Goal: Task Accomplishment & Management: Manage account settings

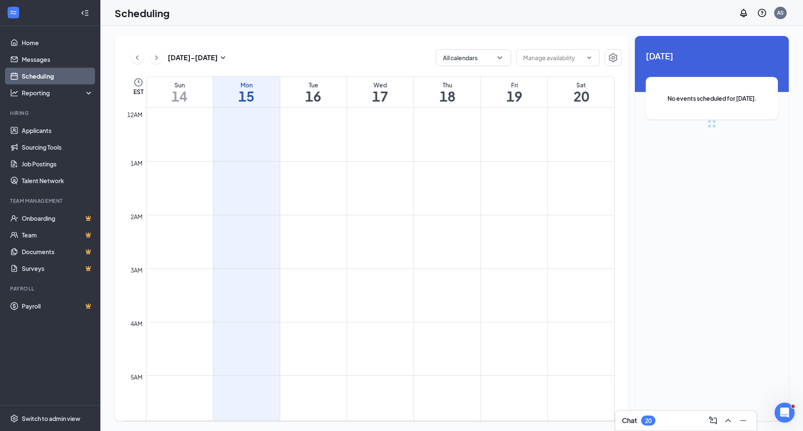
scroll to position [411, 0]
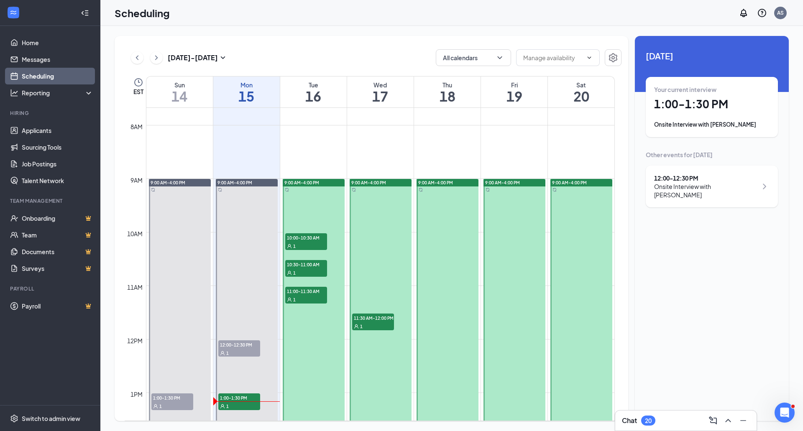
click at [309, 296] on div "1" at bounding box center [306, 299] width 42 height 8
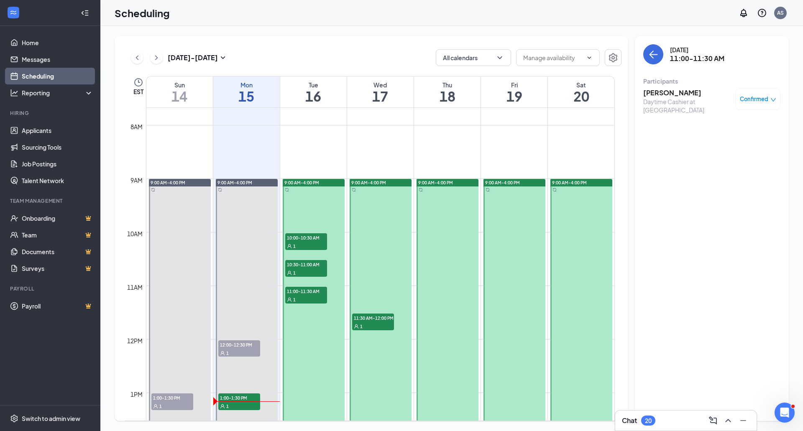
click at [288, 265] on span "10:30-11:00 AM" at bounding box center [306, 264] width 42 height 8
click at [767, 89] on div "Confirmed" at bounding box center [757, 99] width 45 height 22
click at [763, 95] on span "Confirmed" at bounding box center [754, 99] width 28 height 8
click at [747, 125] on span "Request Reschedule" at bounding box center [738, 126] width 57 height 9
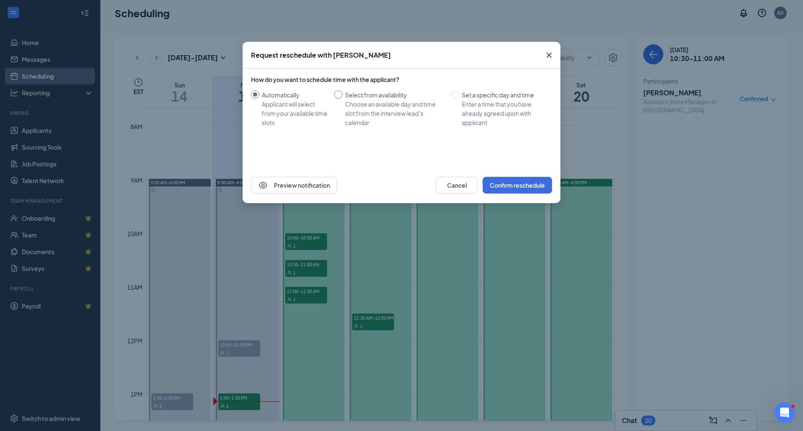
click at [399, 108] on div "Choose an available day and time slot from the interview lead’s calendar" at bounding box center [394, 114] width 99 height 28
click at [343, 99] on input "Select from availability Choose an available day and time slot from the intervi…" at bounding box center [338, 94] width 8 height 8
radio input "true"
radio input "false"
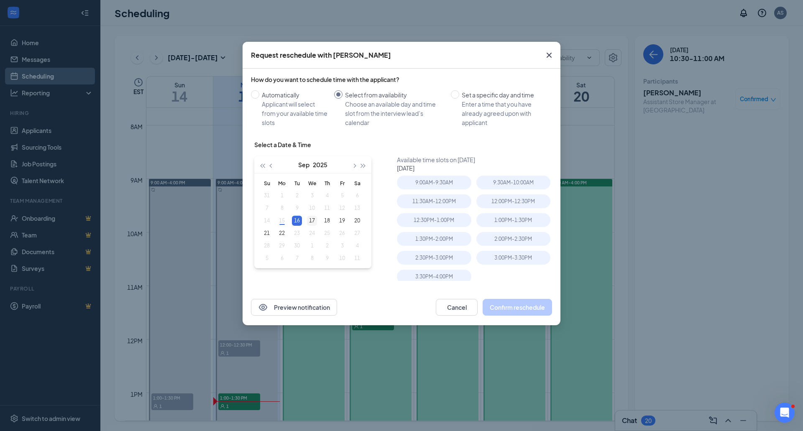
type input "Sep 17, 2025"
click at [309, 223] on div "17" at bounding box center [312, 221] width 10 height 10
click at [492, 206] on div "10:30AM - 11:00AM" at bounding box center [513, 201] width 74 height 14
click at [500, 309] on button "Confirm reschedule" at bounding box center [517, 307] width 69 height 17
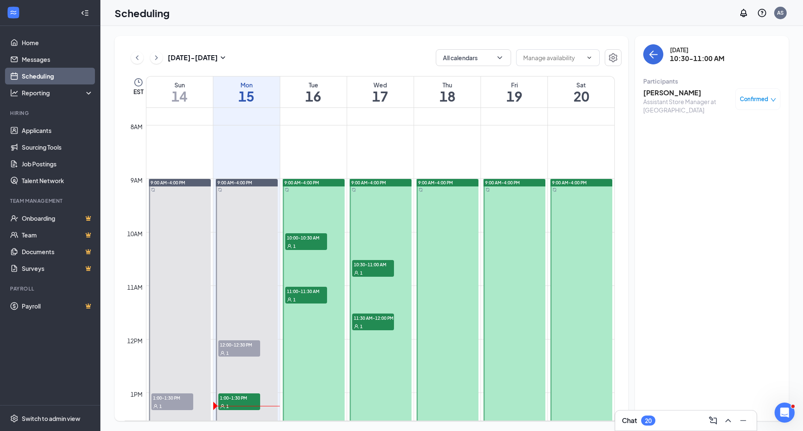
click at [676, 92] on h3 "Josh Palrao" at bounding box center [687, 92] width 88 height 9
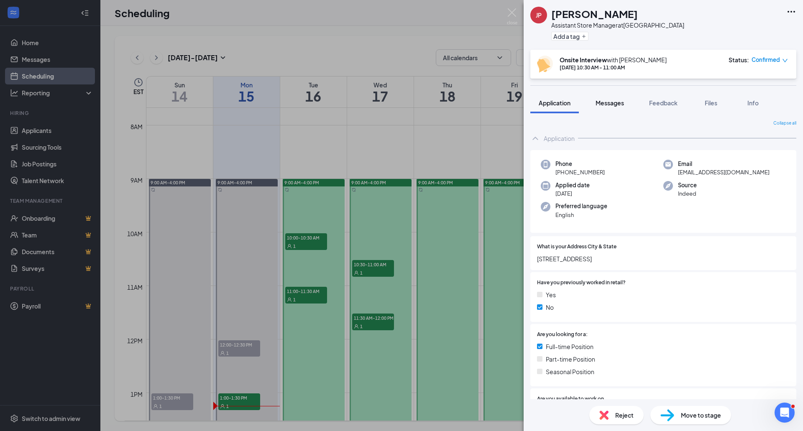
click at [600, 93] on button "Messages" at bounding box center [609, 102] width 45 height 21
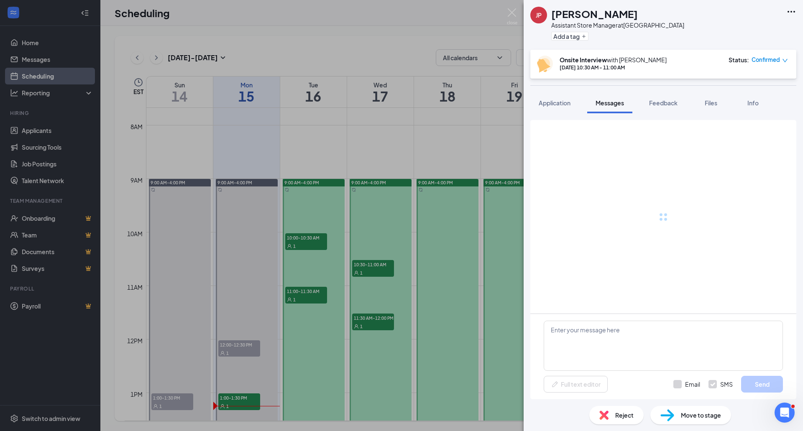
click at [600, 96] on button "Messages" at bounding box center [609, 102] width 45 height 21
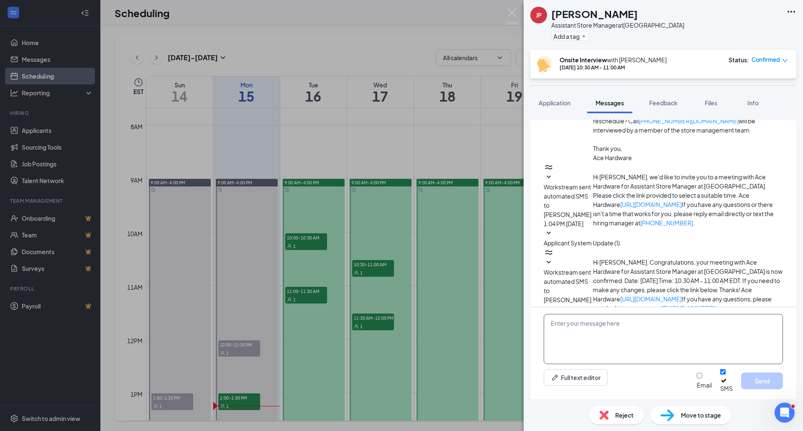
scroll to position [181, 0]
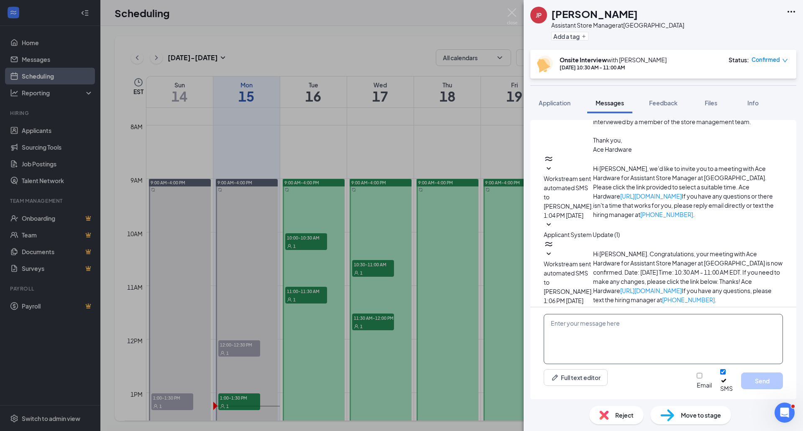
click at [571, 340] on textarea at bounding box center [663, 339] width 239 height 50
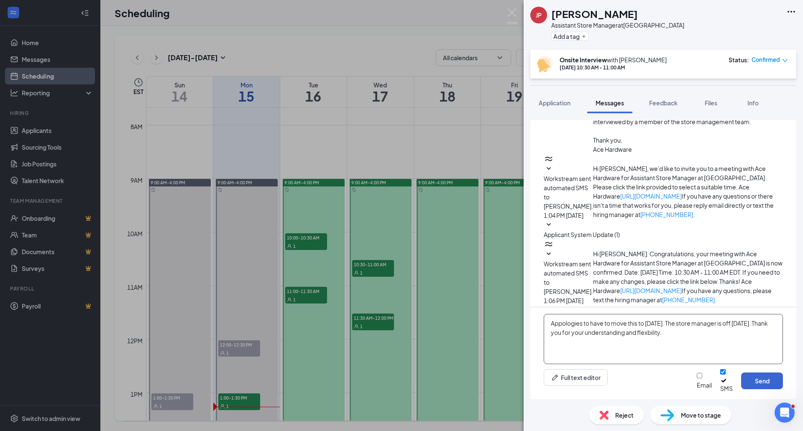
type textarea "Appologies to have to move this to Wednesday. The store manager is off on Tuesd…"
click at [742, 381] on button "Send" at bounding box center [762, 381] width 42 height 17
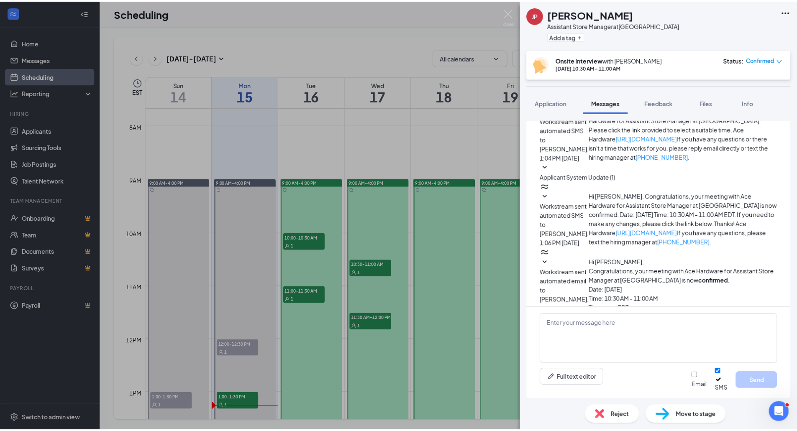
scroll to position [245, 0]
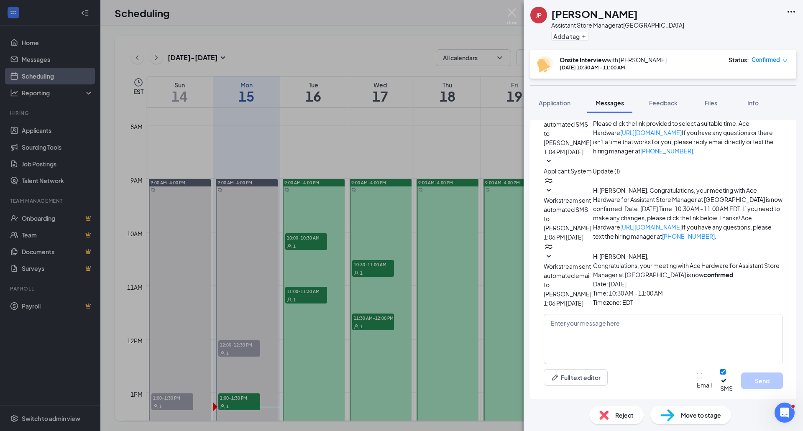
click at [593, 263] on span "Workstream sent automated email to Josh Palrao." at bounding box center [568, 280] width 49 height 35
click at [45, 130] on div "JP Josh Palrao Assistant Store Manager at North Kingstown Add a tag Onsite Inte…" at bounding box center [401, 215] width 803 height 431
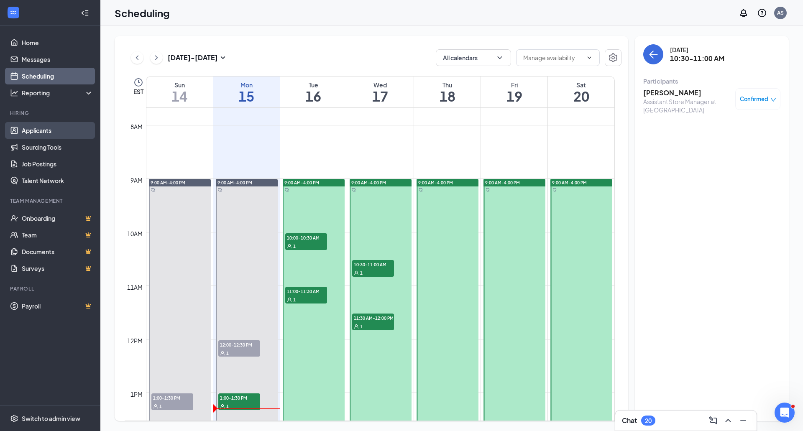
click at [45, 130] on link "Applicants" at bounding box center [58, 130] width 72 height 17
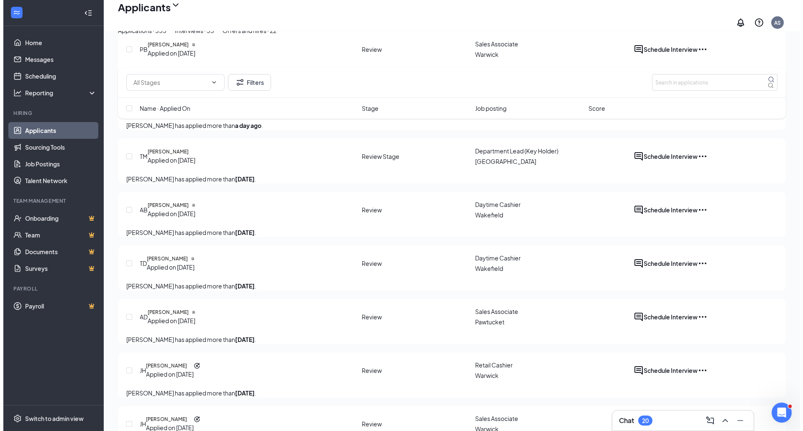
scroll to position [418, 0]
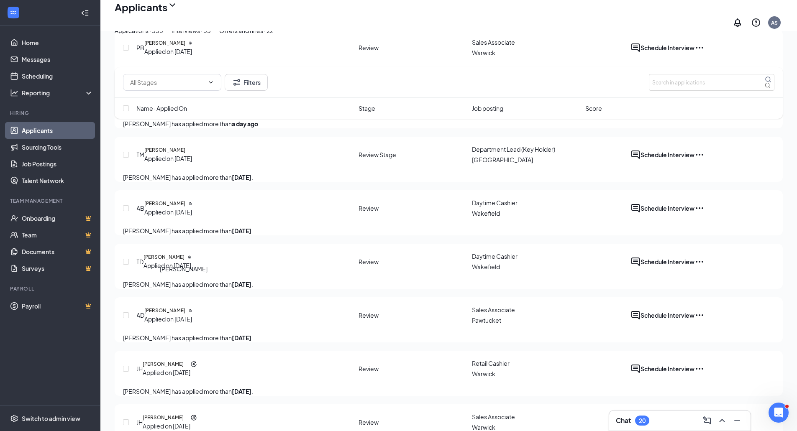
click at [173, 207] on h5 "[PERSON_NAME]" at bounding box center [164, 204] width 41 height 8
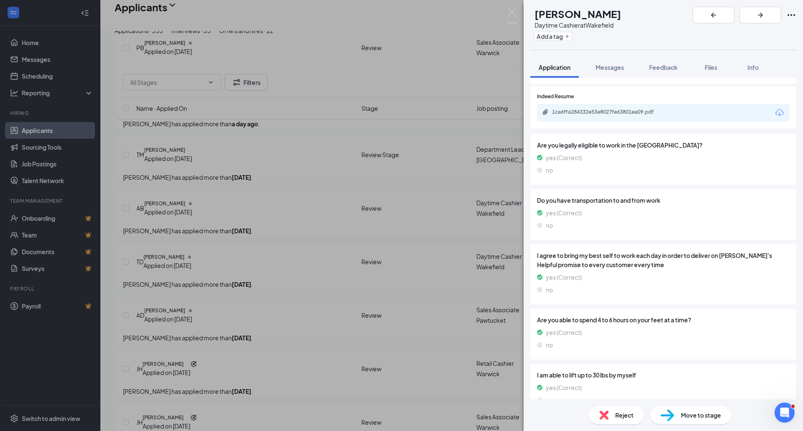
scroll to position [570, 0]
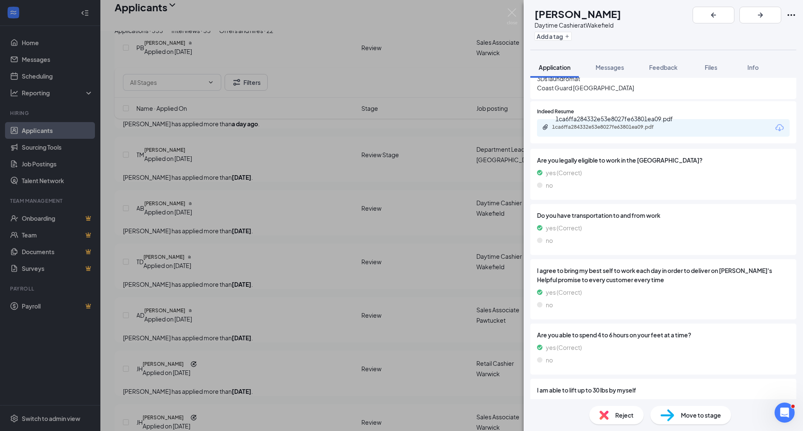
click at [571, 130] on div "1ca6ffa284332e53e8027fe63801ea09.pdf" at bounding box center [610, 127] width 117 height 7
click at [765, 15] on icon "ArrowRight" at bounding box center [760, 15] width 10 height 10
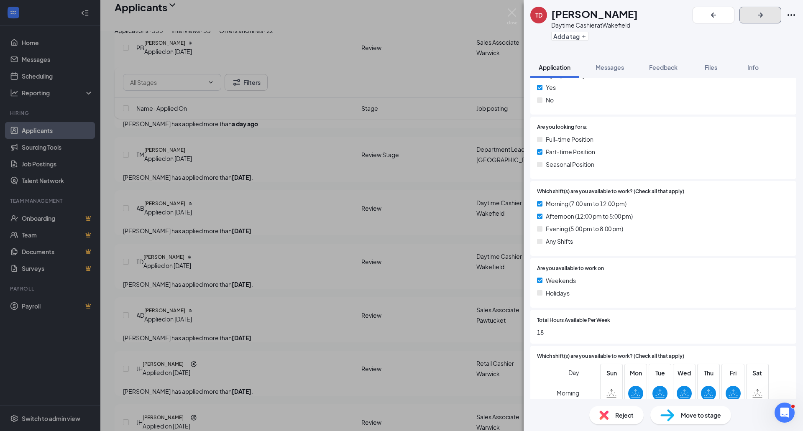
scroll to position [293, 0]
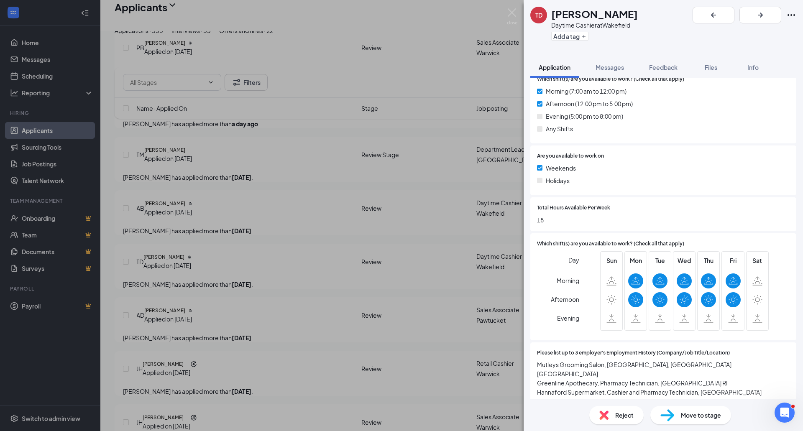
click at [685, 416] on span "Move to stage" at bounding box center [701, 415] width 40 height 9
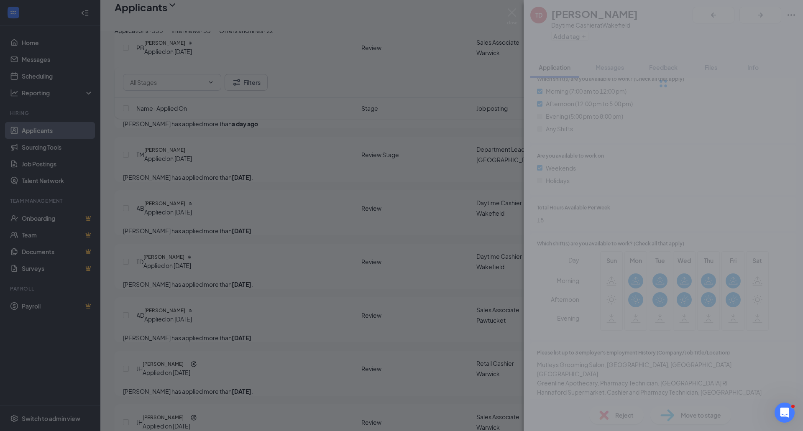
type input "Onsite Interview (next stage)"
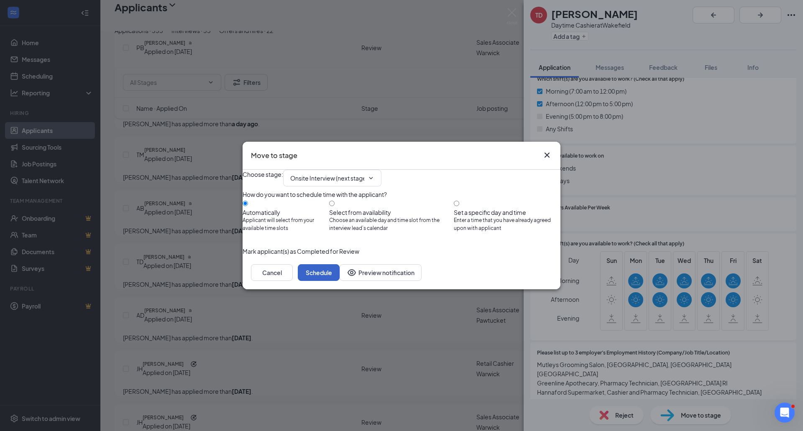
click at [340, 281] on button "Schedule" at bounding box center [319, 272] width 42 height 17
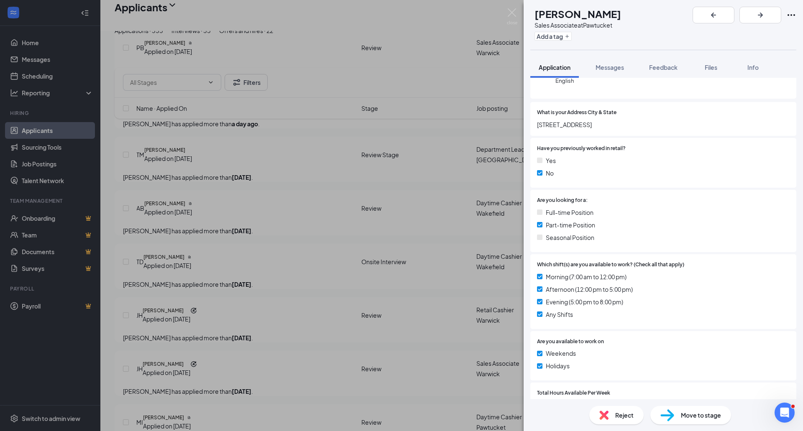
scroll to position [293, 0]
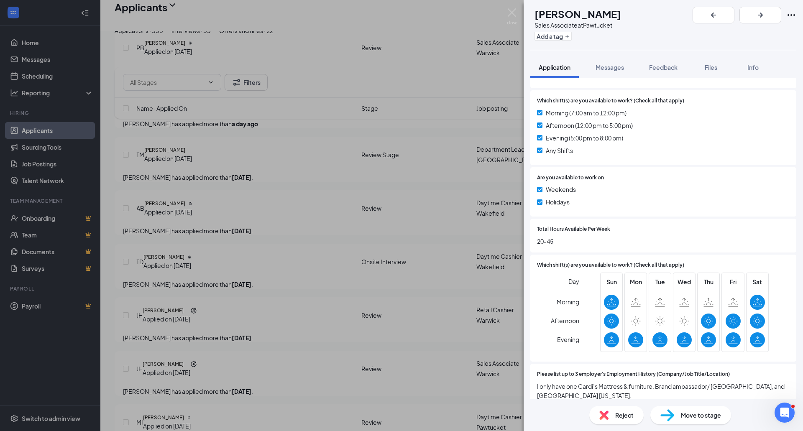
click at [296, 355] on div "AD Antonio Dalomba Sales Associate at Pawtucket Add a tag Application Messages …" at bounding box center [401, 215] width 803 height 431
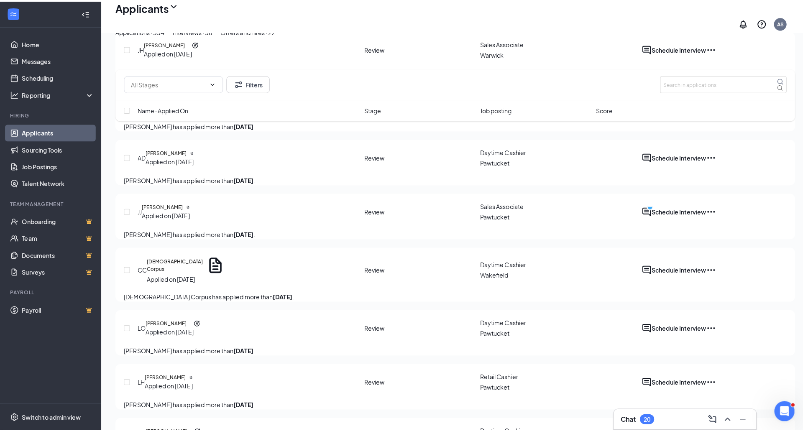
scroll to position [753, 0]
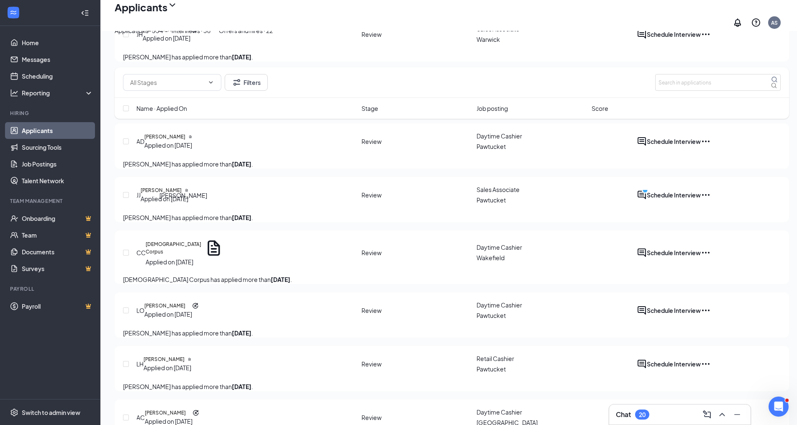
click at [184, 87] on h5 "Mary Iadarola" at bounding box center [163, 83] width 41 height 8
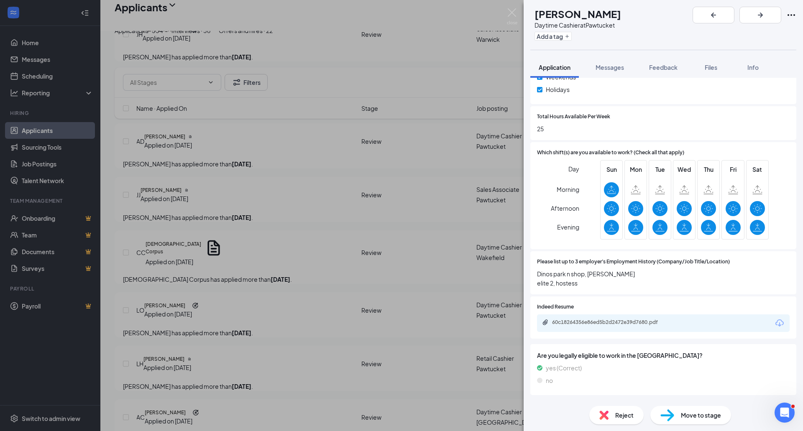
scroll to position [376, 0]
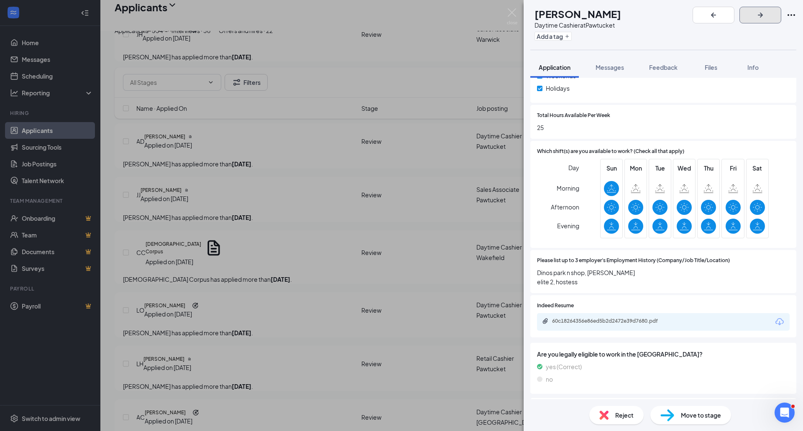
click at [771, 19] on button "button" at bounding box center [760, 15] width 42 height 17
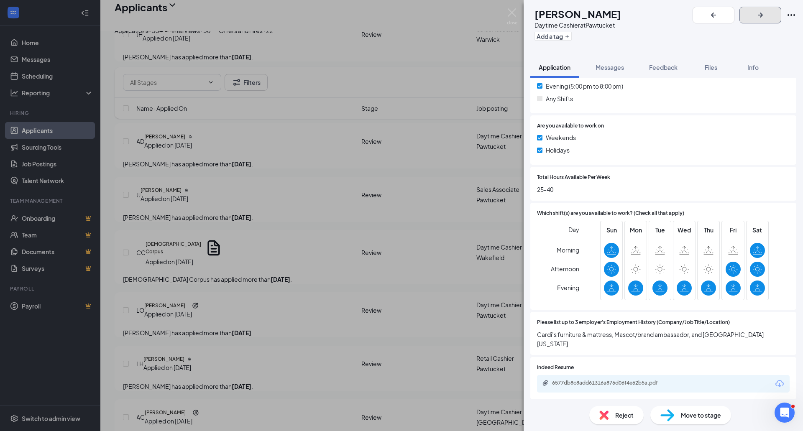
scroll to position [376, 0]
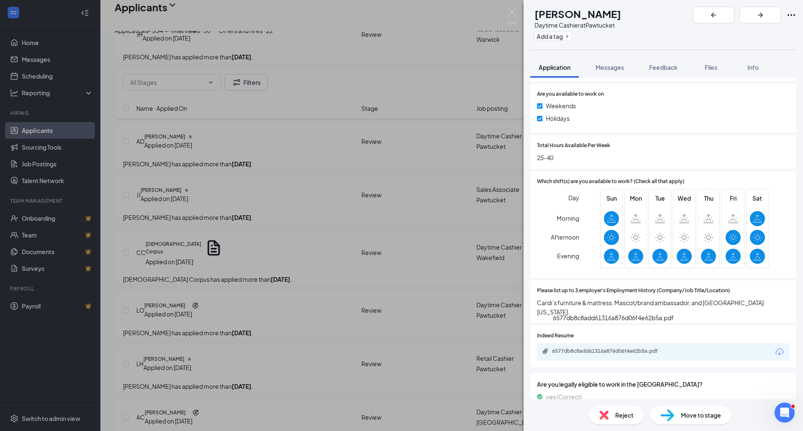
click at [640, 348] on div "6577db8c8add61316a876d06f4e62b5a.pdf" at bounding box center [610, 351] width 117 height 7
click at [765, 10] on icon "ArrowRight" at bounding box center [760, 15] width 10 height 10
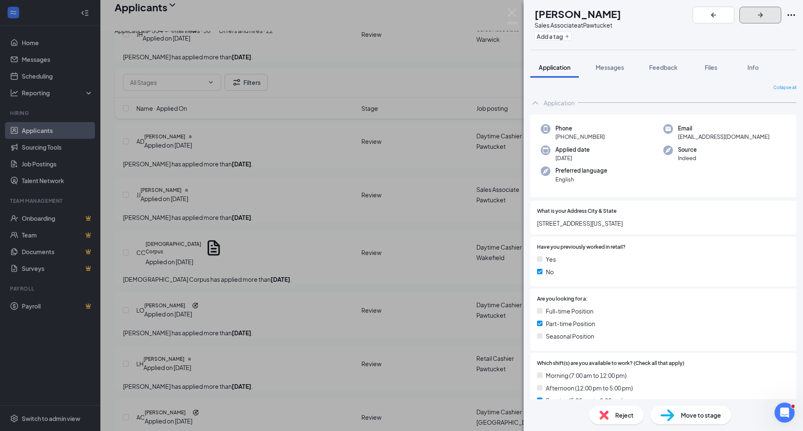
click at [765, 16] on icon "ArrowRight" at bounding box center [760, 15] width 10 height 10
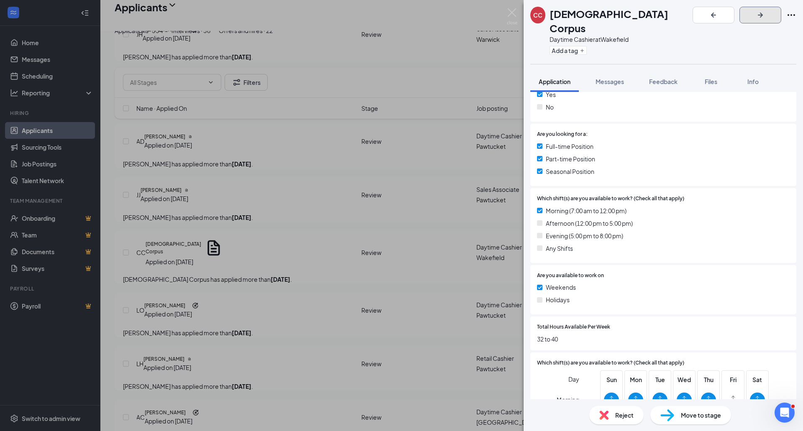
scroll to position [418, 0]
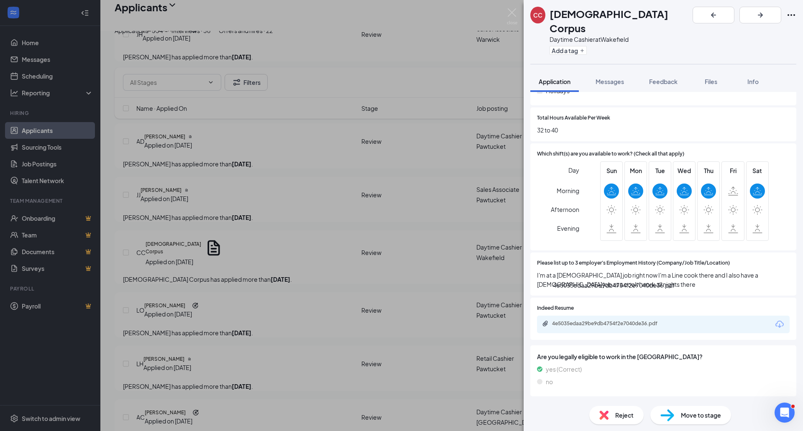
click at [618, 320] on div "4e5035edaa29be9db4754f2e7040de36.pdf" at bounding box center [610, 323] width 117 height 7
click at [765, 17] on icon "ArrowRight" at bounding box center [760, 15] width 10 height 10
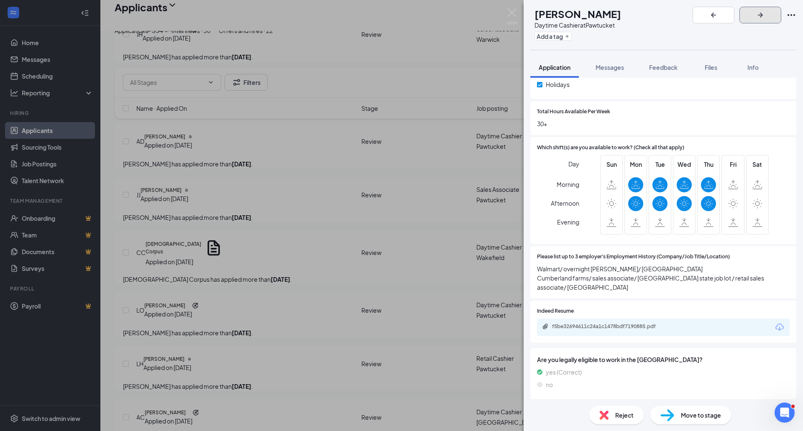
scroll to position [418, 0]
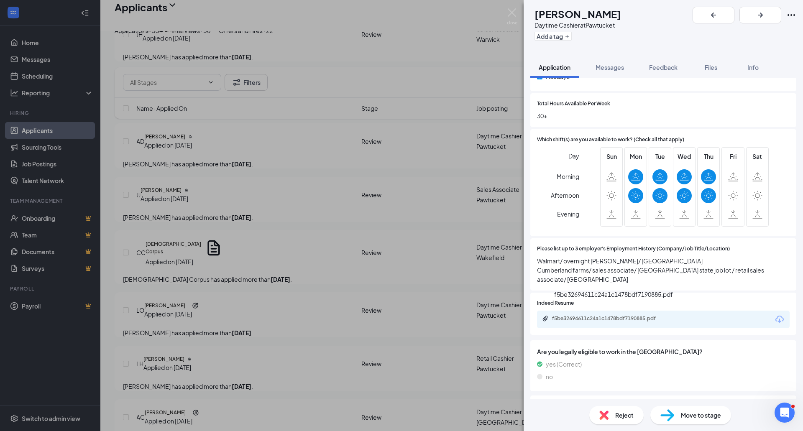
click at [618, 315] on div "f5be32694611c24a1c1478bdf7190885.pdf" at bounding box center [610, 318] width 117 height 7
click at [765, 12] on icon "ArrowRight" at bounding box center [760, 15] width 10 height 10
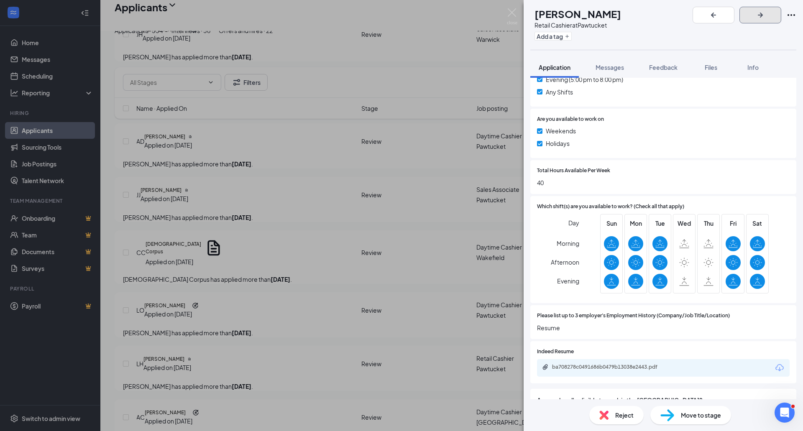
scroll to position [460, 0]
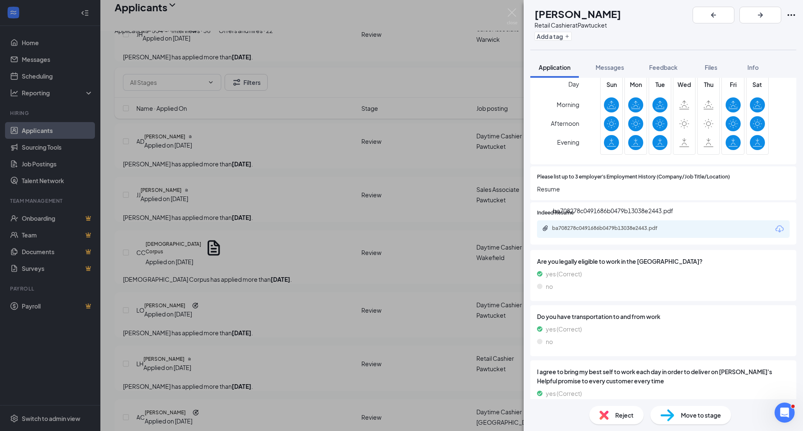
click at [613, 231] on div "ba708278c0491686b0479b13038e2443.pdf" at bounding box center [610, 228] width 117 height 7
click at [778, 19] on button "button" at bounding box center [760, 15] width 42 height 17
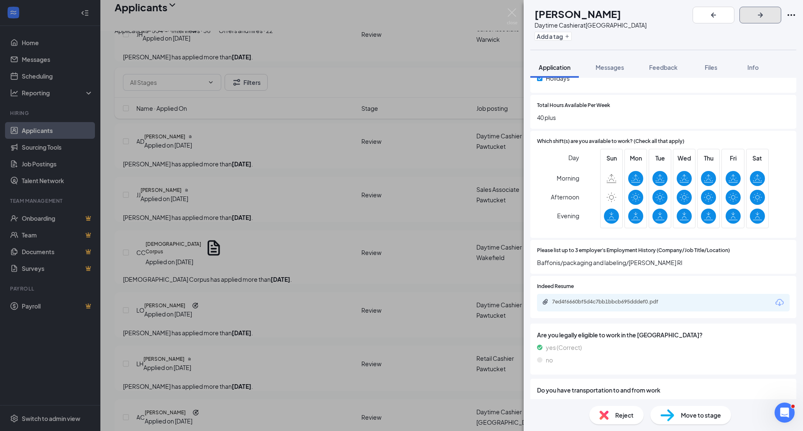
scroll to position [418, 0]
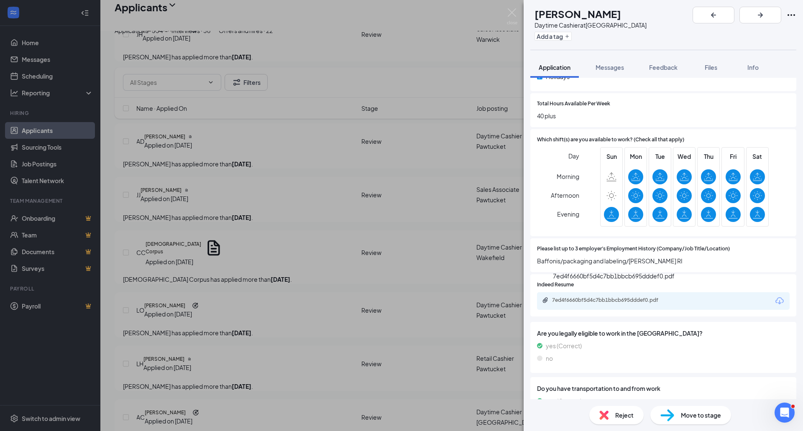
click at [619, 297] on div "7ed4f6660bf5d4c7bb1bbcb695dddef0.pdf" at bounding box center [610, 300] width 117 height 7
click at [705, 413] on span "Move to stage" at bounding box center [701, 415] width 40 height 9
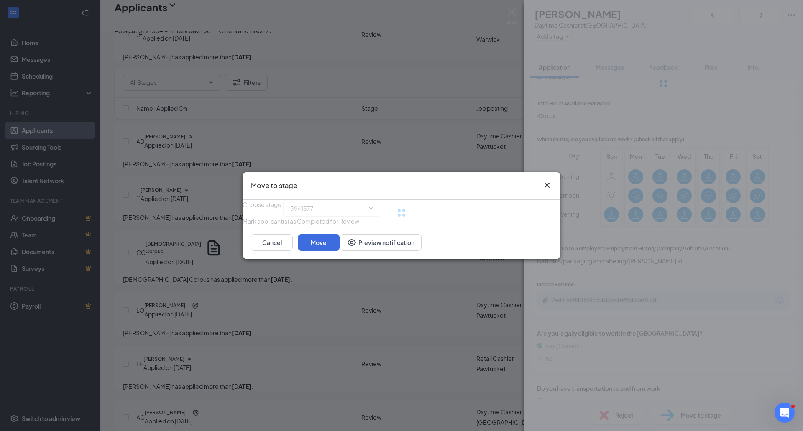
type input "Onsite Interview (next stage)"
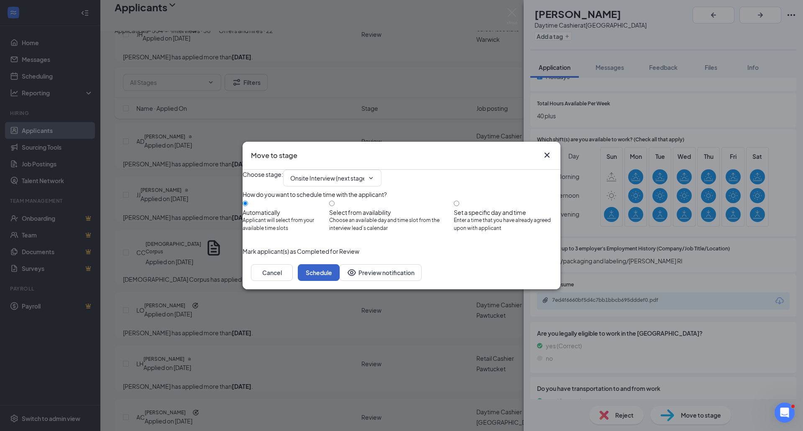
click at [340, 281] on button "Schedule" at bounding box center [319, 272] width 42 height 17
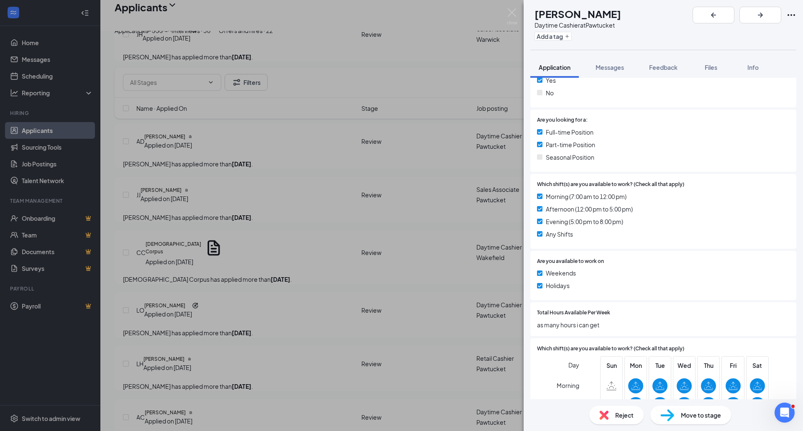
scroll to position [460, 0]
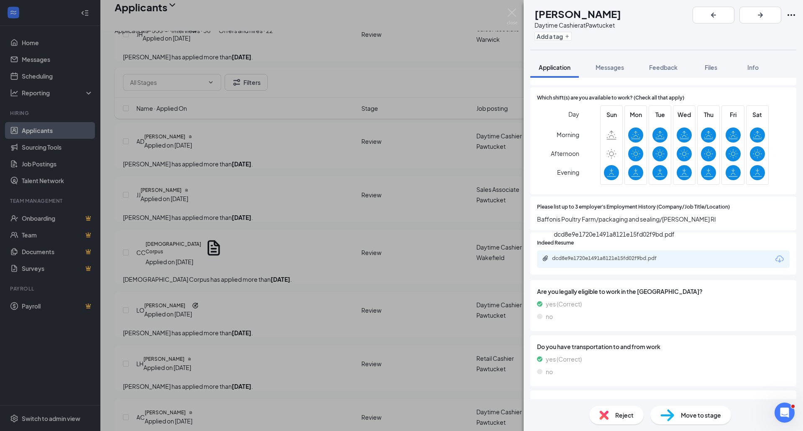
click at [581, 255] on div "dcd8e9e1720e1491a8121e15fd02f9bd.pdf" at bounding box center [610, 258] width 117 height 7
click at [773, 21] on button "button" at bounding box center [760, 15] width 42 height 17
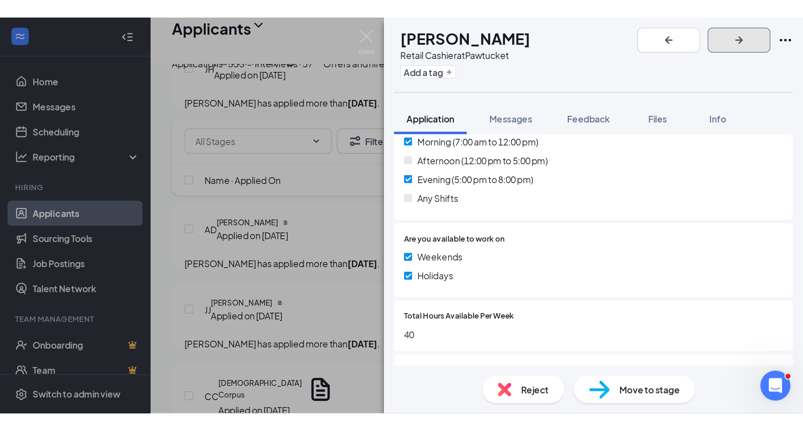
scroll to position [293, 0]
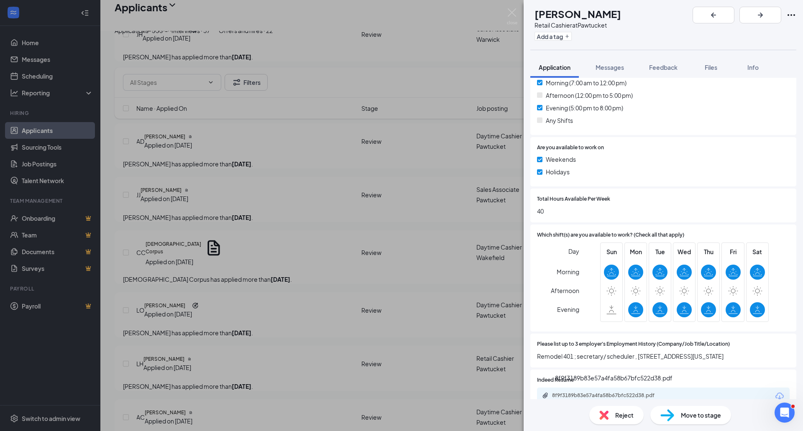
click at [567, 393] on div "8f9f3189b83e57a4fa58b67bfc522d38.pdf" at bounding box center [610, 395] width 117 height 7
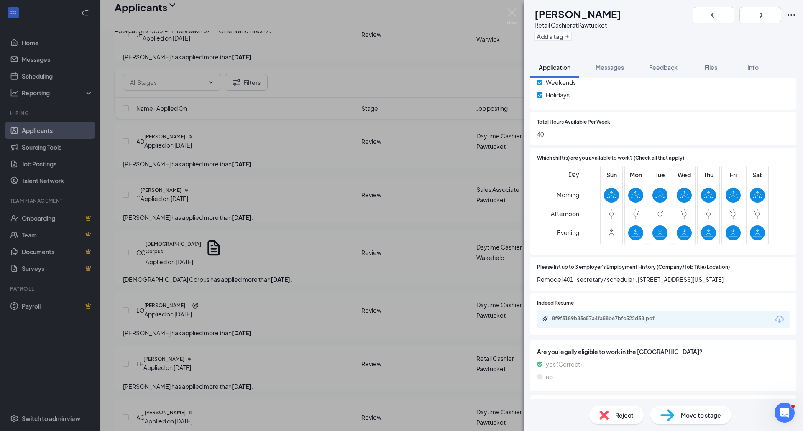
scroll to position [502, 0]
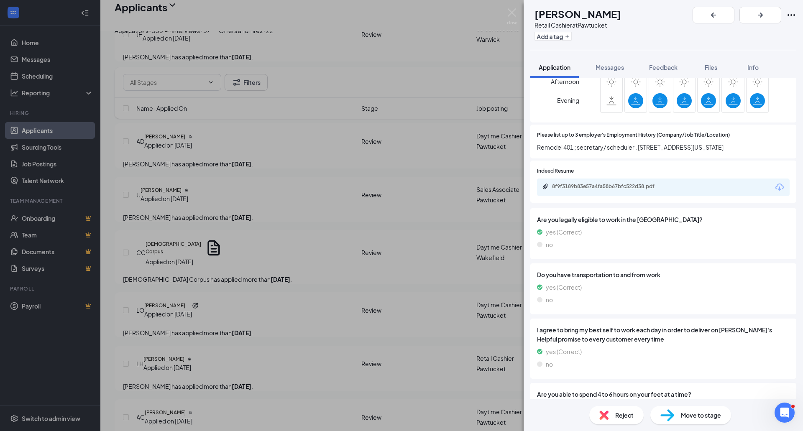
click at [689, 412] on span "Move to stage" at bounding box center [701, 415] width 40 height 9
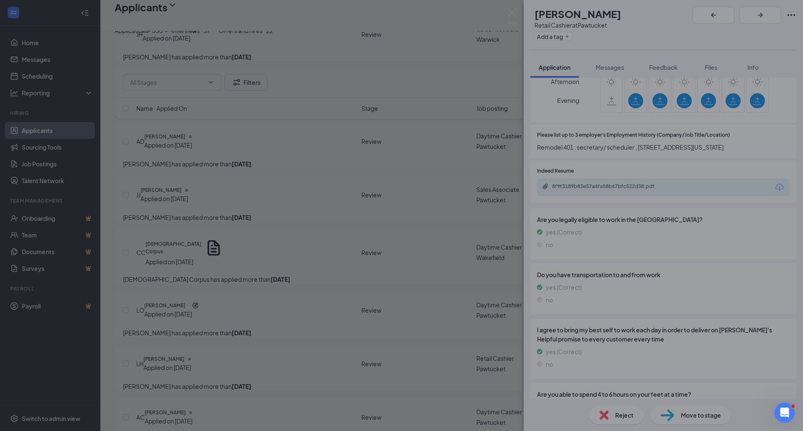
type input "Onsite Interview (next stage)"
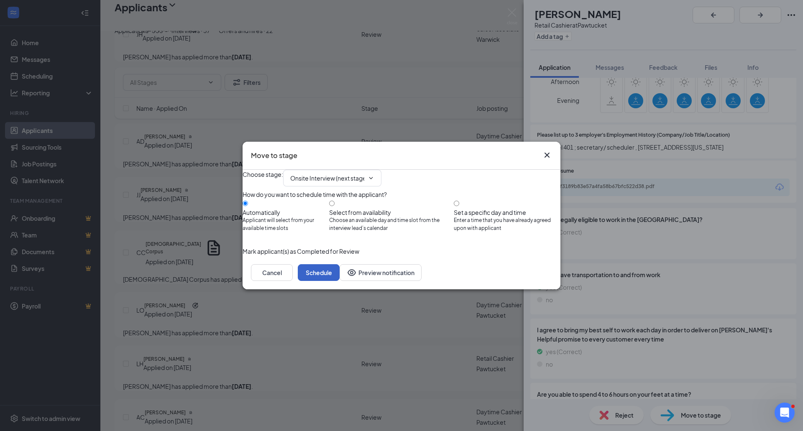
click at [340, 281] on button "Schedule" at bounding box center [319, 272] width 42 height 17
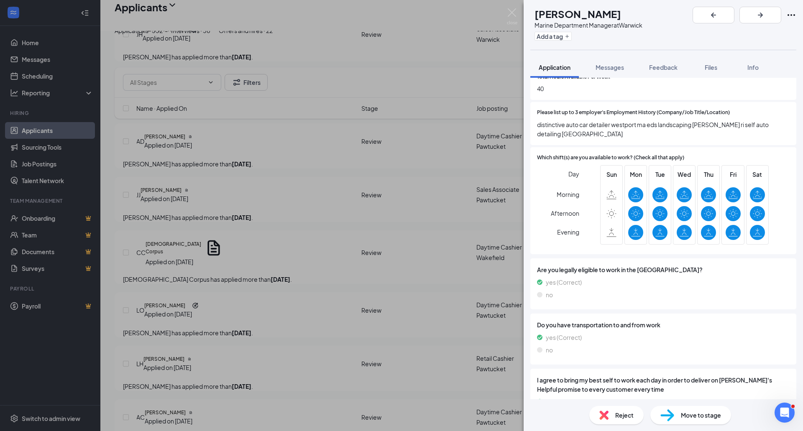
scroll to position [335, 0]
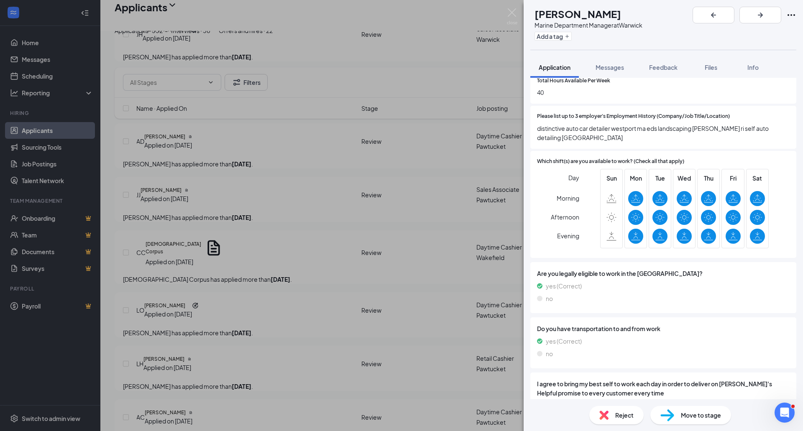
click at [310, 410] on div "DF Dana Freeman Jr Marine Department Manager at Warwick Add a tag Application M…" at bounding box center [401, 215] width 803 height 431
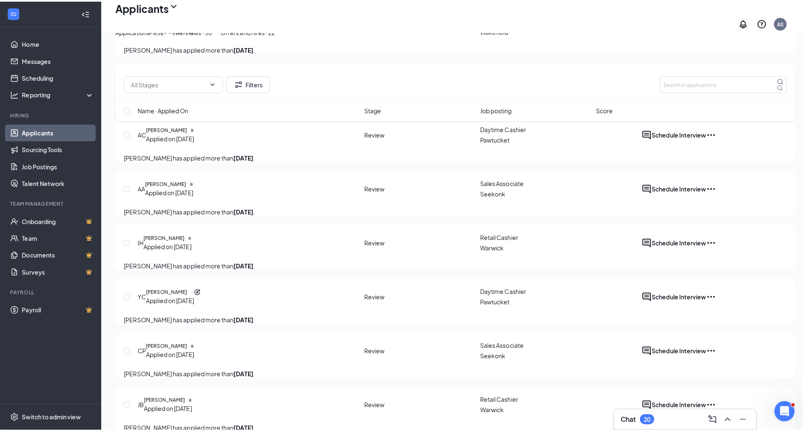
scroll to position [1255, 0]
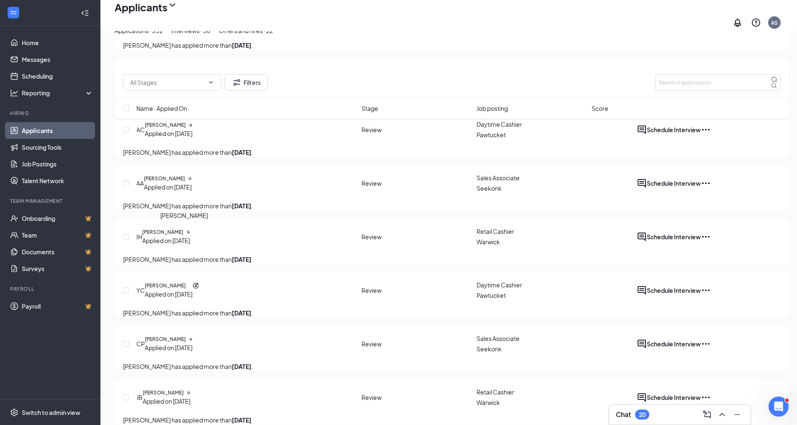
click at [185, 22] on h5 "Audrey Derrick" at bounding box center [164, 18] width 41 height 8
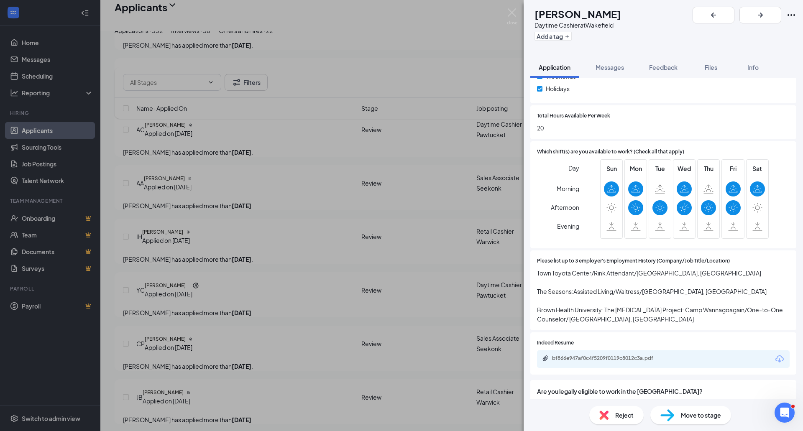
scroll to position [376, 0]
click at [624, 361] on div "bf866e947af0c4f5209f0119c8012c3a.pdf" at bounding box center [610, 358] width 117 height 7
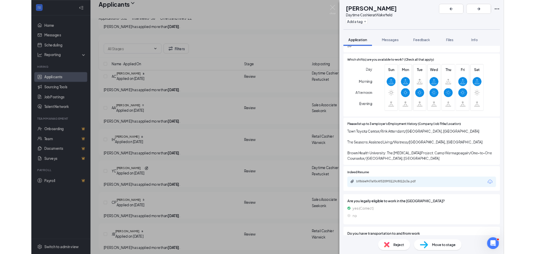
scroll to position [502, 0]
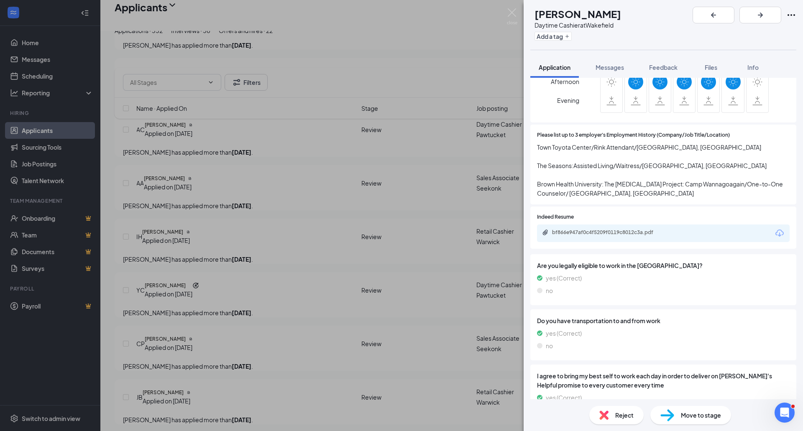
click at [677, 411] on div "Move to stage" at bounding box center [690, 415] width 81 height 18
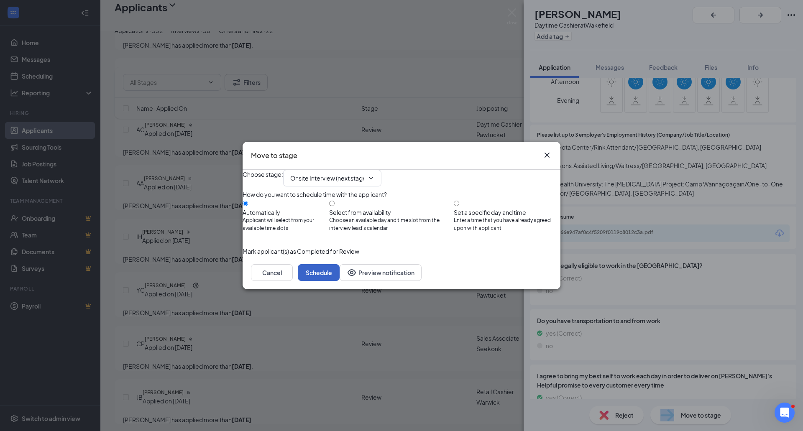
click at [340, 281] on button "Schedule" at bounding box center [319, 272] width 42 height 17
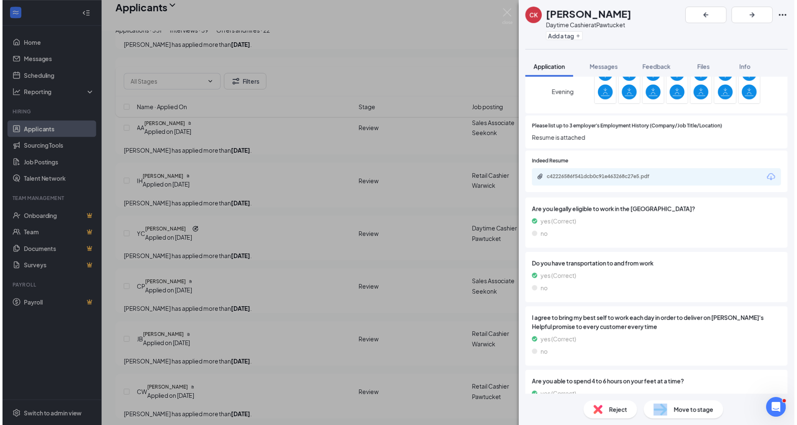
scroll to position [594, 0]
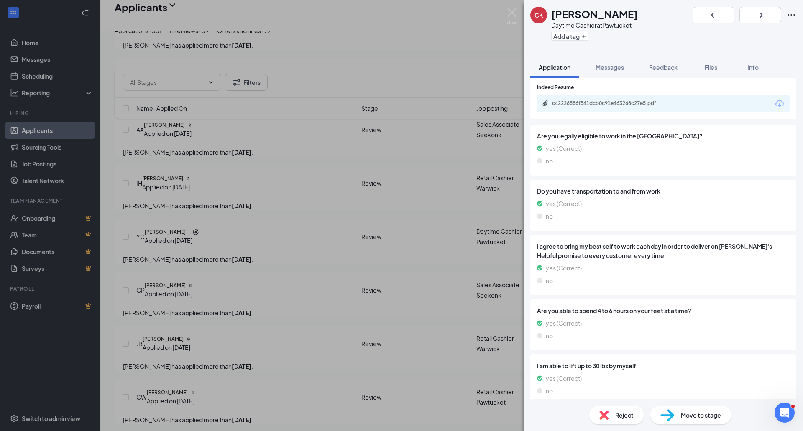
click at [274, 314] on div "CK Calvin Konold Daytime Cashier at Pawtucket Add a tag Application Messages Fe…" at bounding box center [401, 215] width 803 height 431
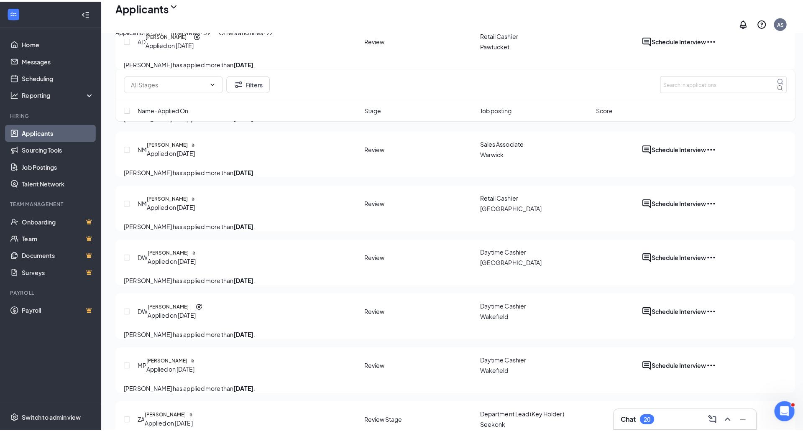
scroll to position [2008, 0]
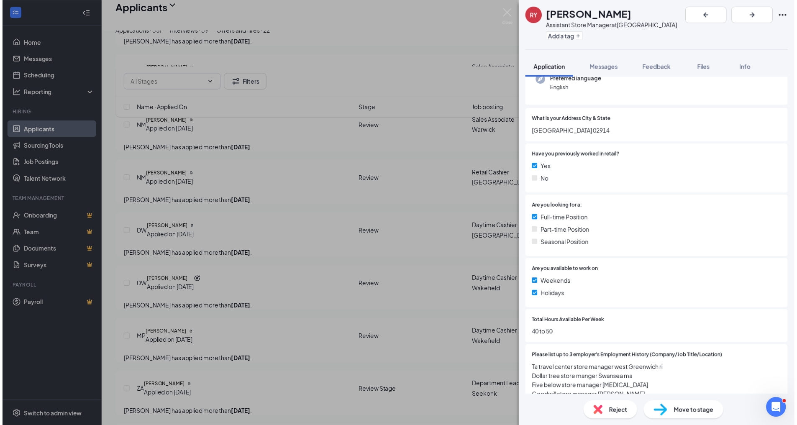
scroll to position [293, 0]
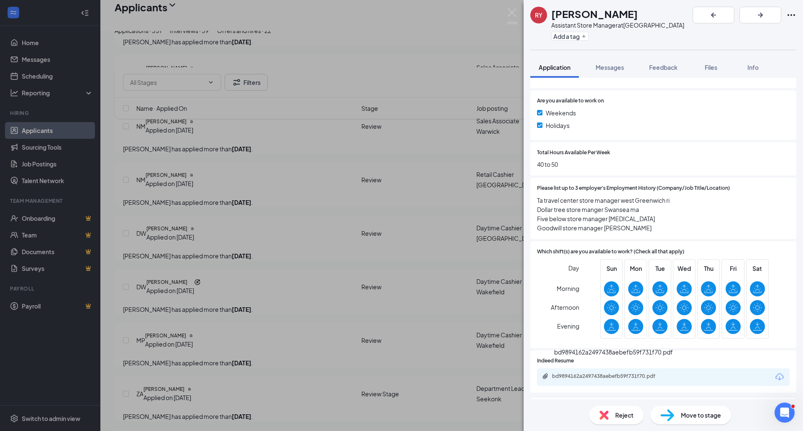
click at [568, 373] on div "bd9894162a2497438aebefb59f731f70.pdf" at bounding box center [610, 376] width 117 height 7
click at [330, 360] on div "RY Rosemarie Yergeau Assistant Store Manager at North Kingstown Add a tag Appli…" at bounding box center [401, 215] width 803 height 431
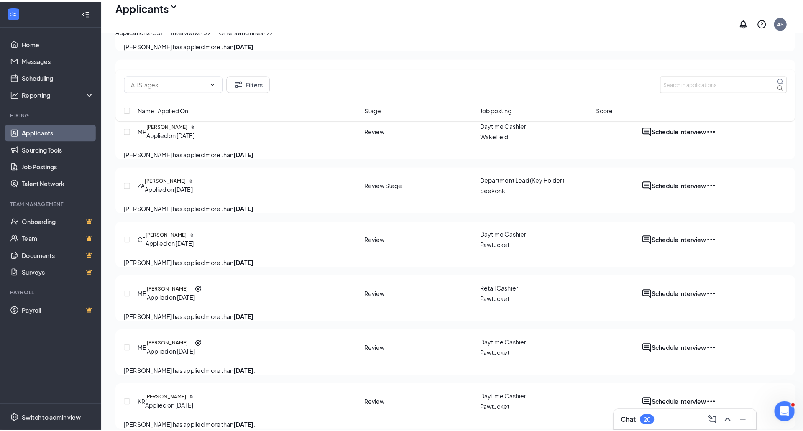
scroll to position [2300, 0]
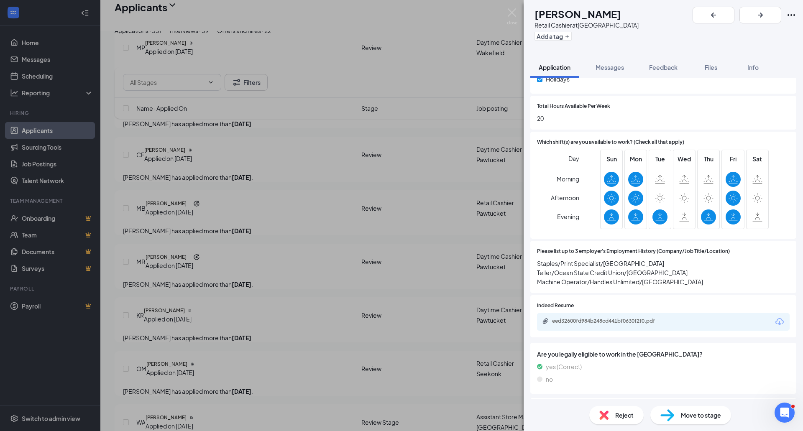
scroll to position [418, 0]
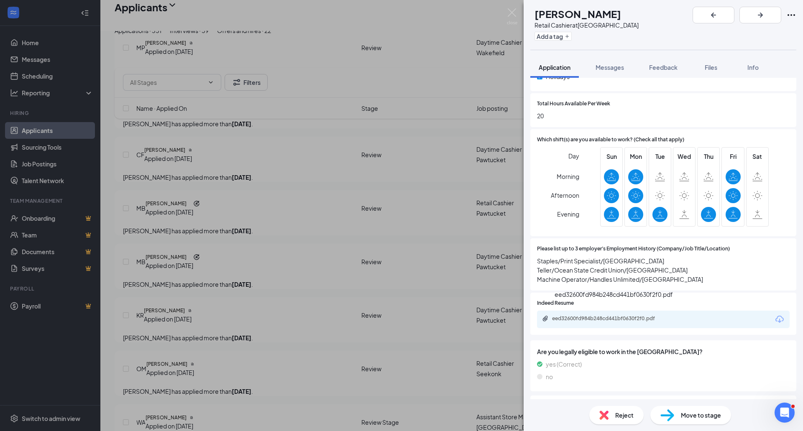
click at [552, 315] on div "eed32600fd984b248cd441bf0630f2f0.pdf" at bounding box center [610, 318] width 117 height 7
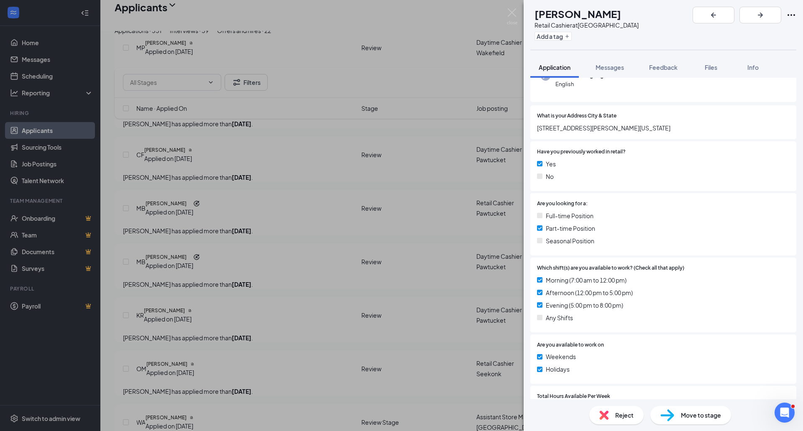
scroll to position [335, 0]
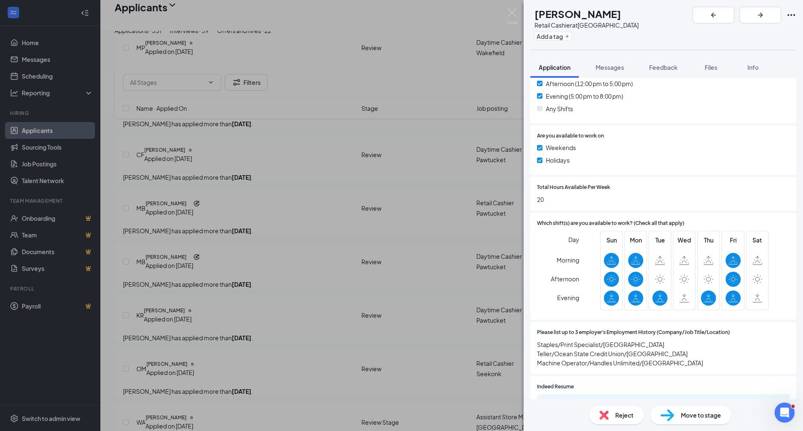
click at [692, 413] on span "Move to stage" at bounding box center [701, 415] width 40 height 9
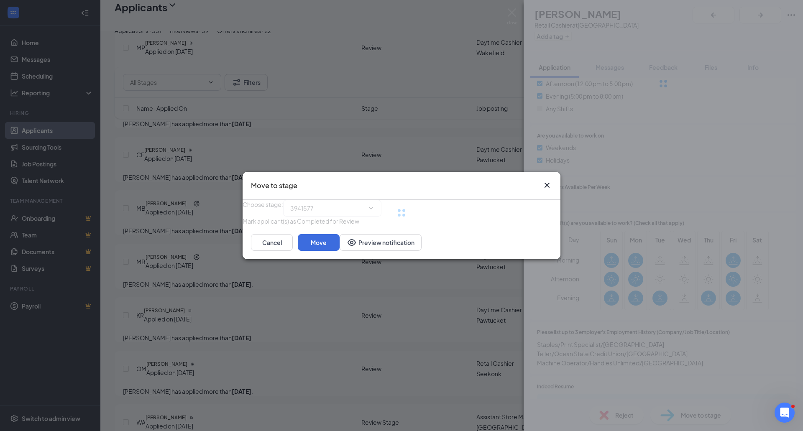
type input "Onsite Interview (next stage)"
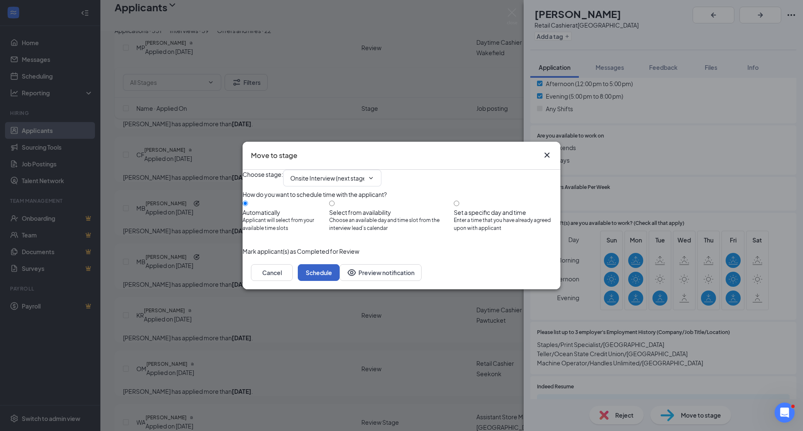
click at [340, 281] on button "Schedule" at bounding box center [319, 272] width 42 height 17
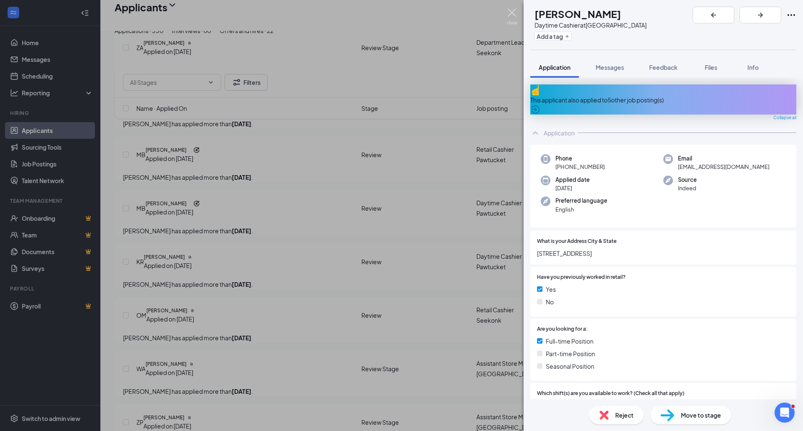
click at [516, 15] on img at bounding box center [512, 16] width 10 height 16
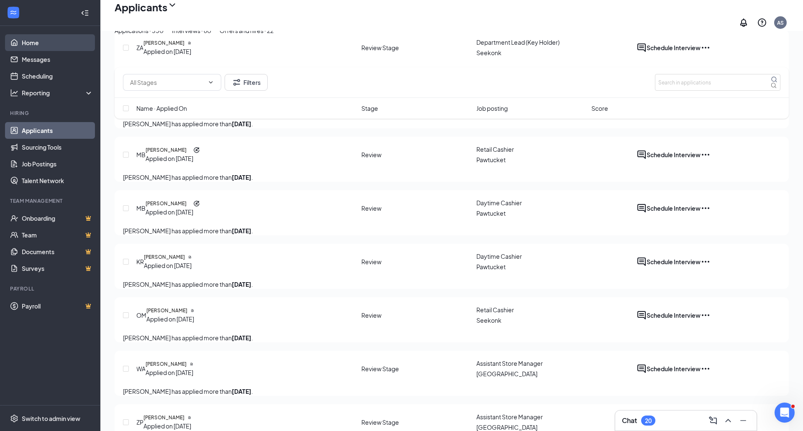
click at [32, 40] on link "Home" at bounding box center [58, 42] width 72 height 17
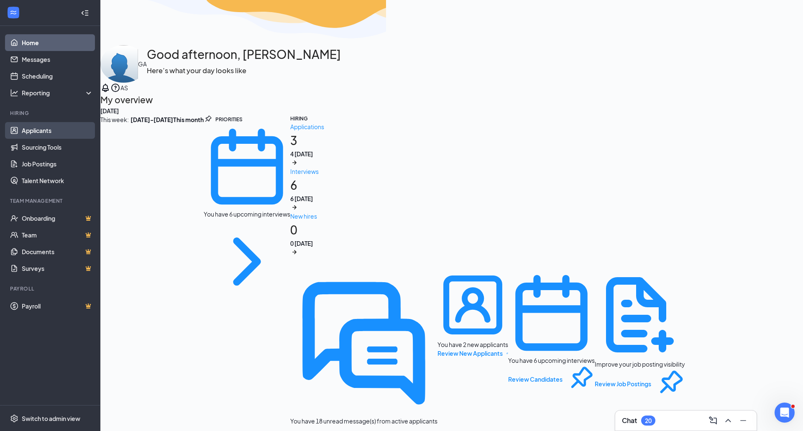
click at [40, 128] on link "Applicants" at bounding box center [58, 130] width 72 height 17
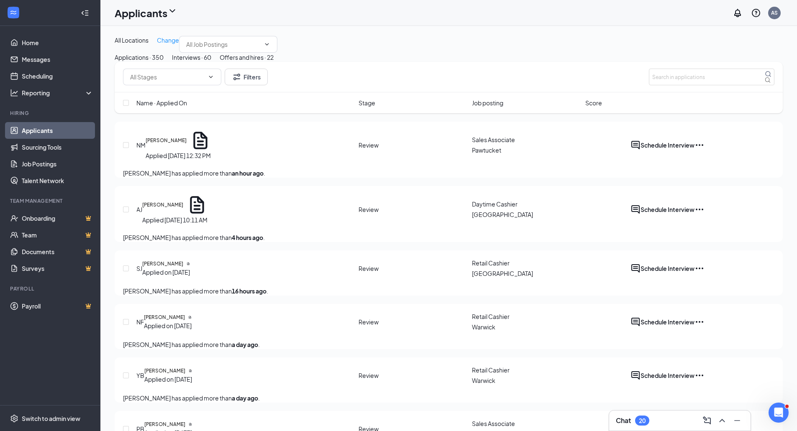
click at [39, 135] on link "Applicants" at bounding box center [58, 130] width 72 height 17
click at [28, 42] on link "Home" at bounding box center [58, 42] width 72 height 17
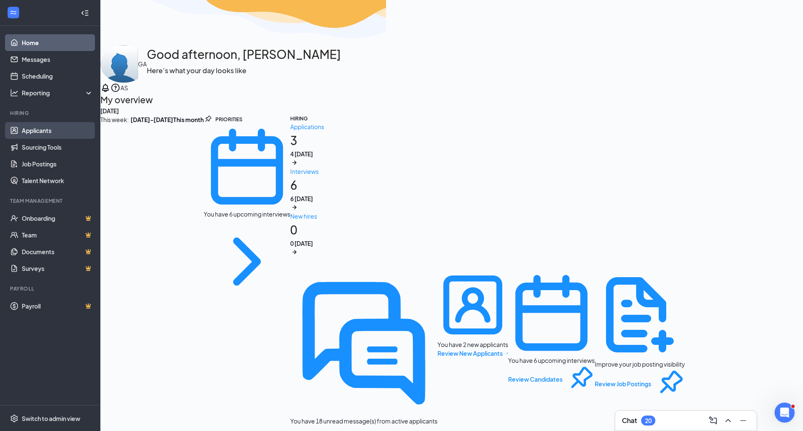
click at [45, 132] on link "Applicants" at bounding box center [58, 130] width 72 height 17
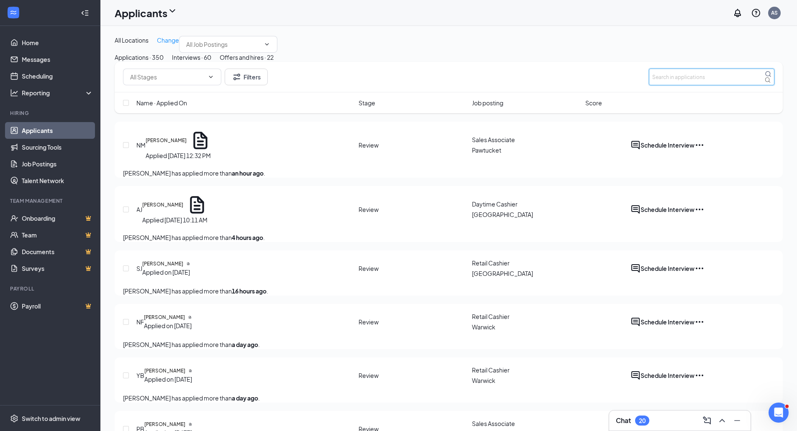
click at [680, 85] on input "text" at bounding box center [711, 77] width 125 height 17
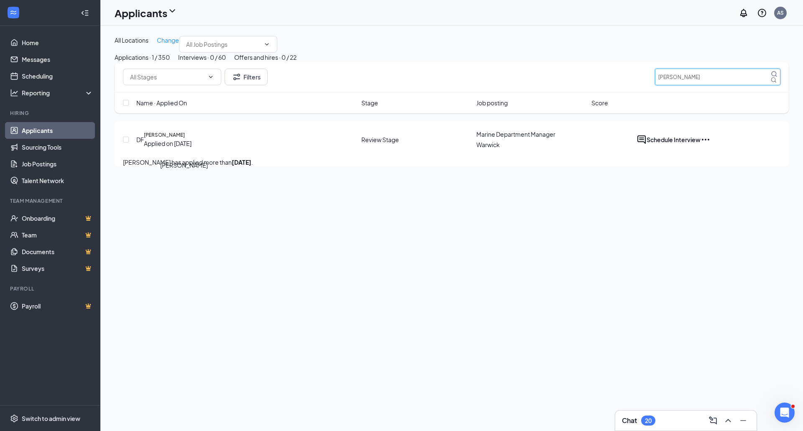
type input "freeman"
click at [185, 139] on h5 "Dana Freeman Jr" at bounding box center [164, 135] width 41 height 8
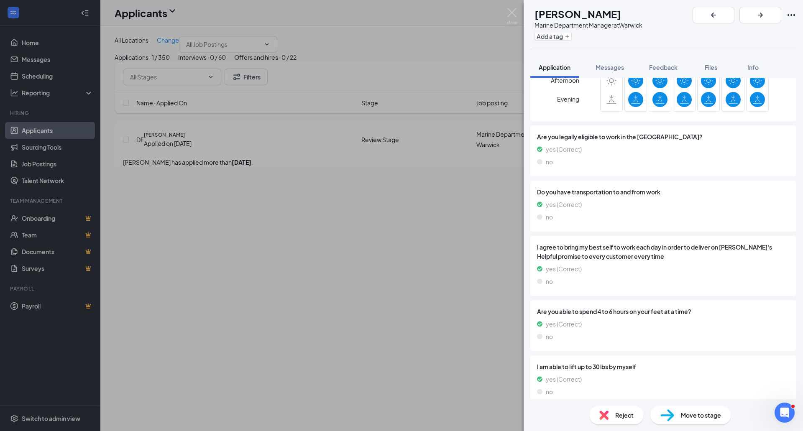
scroll to position [481, 0]
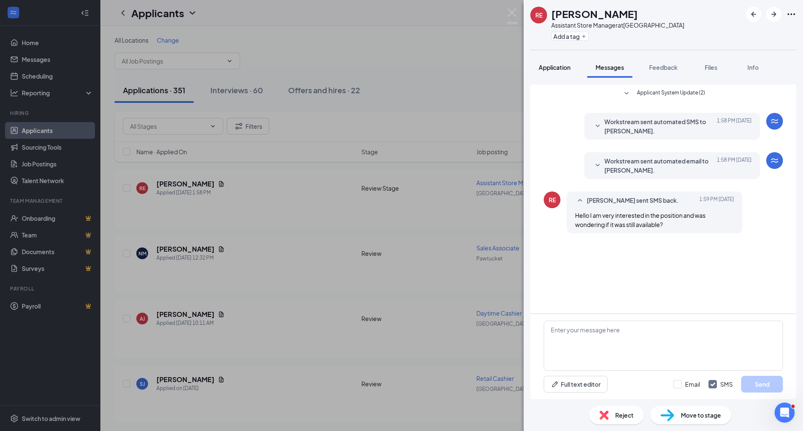
click at [548, 63] on div "Application" at bounding box center [555, 67] width 32 height 8
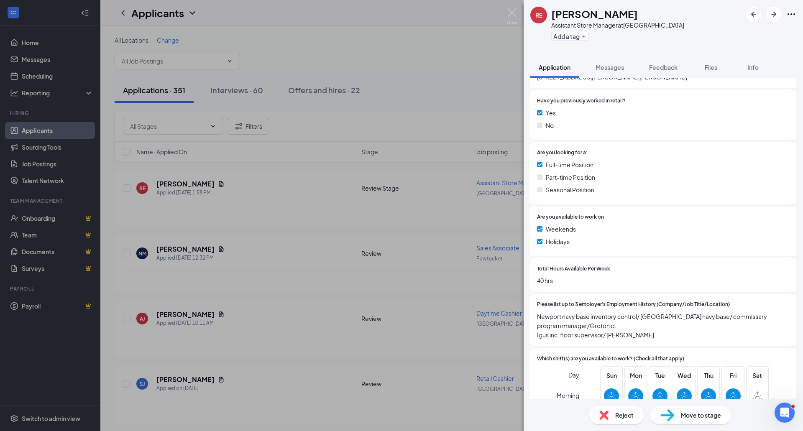
scroll to position [251, 0]
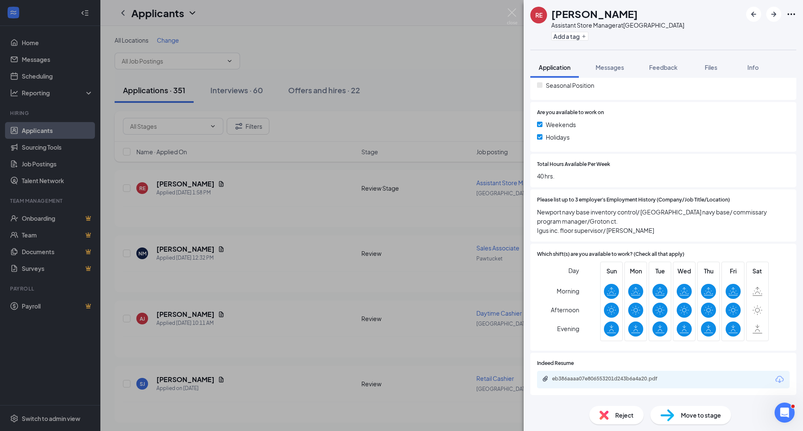
click at [588, 374] on div "eb386aaaa07e806553201d243b6a4a20.pdf" at bounding box center [663, 380] width 253 height 18
click at [588, 377] on div "eb386aaaa07e806553201d243b6a4a20.pdf" at bounding box center [610, 379] width 117 height 7
click at [614, 60] on button "Messages" at bounding box center [609, 67] width 45 height 21
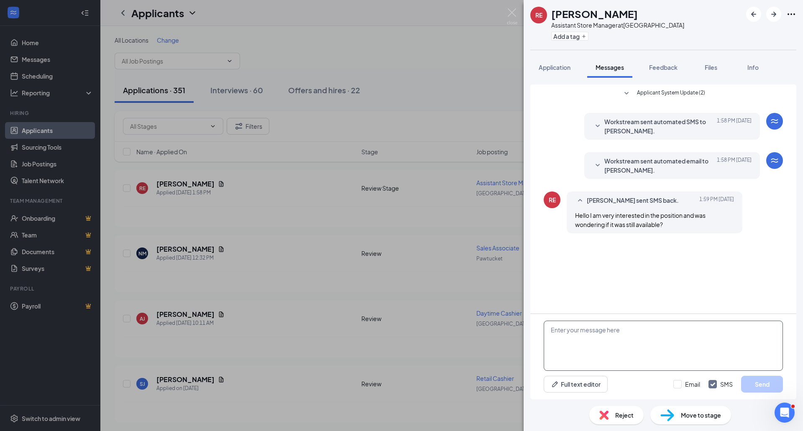
click at [581, 354] on textarea at bounding box center [663, 346] width 239 height 50
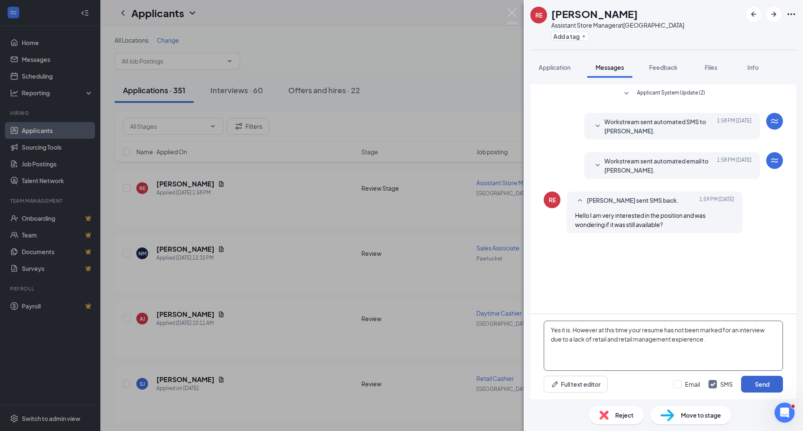
type textarea "Yes it is. However at this time your resume has not been marked for an intervie…"
click at [763, 388] on button "Send" at bounding box center [762, 384] width 42 height 17
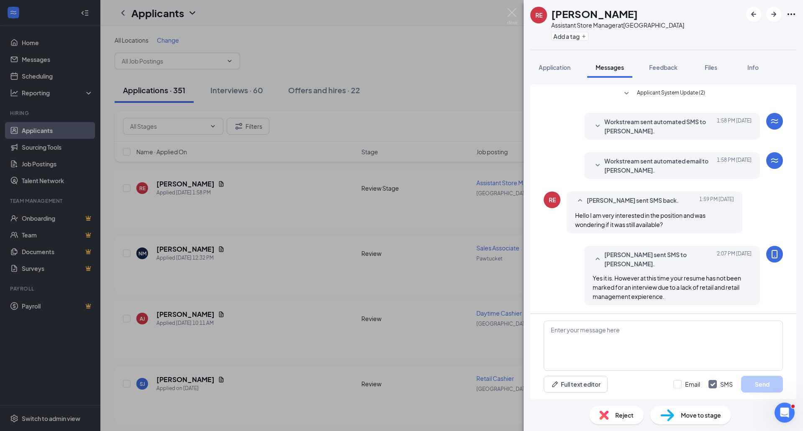
scroll to position [37, 0]
